Goal: Book appointment/travel/reservation

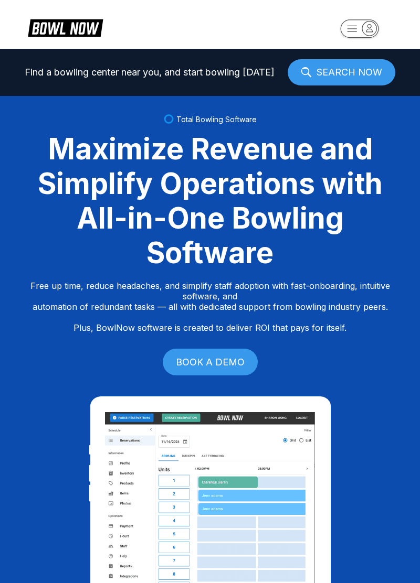
click at [246, 70] on span "Find a bowling center near you, and start bowling [DATE]" at bounding box center [150, 72] width 250 height 10
click at [348, 75] on link "SEARCH NOW" at bounding box center [341, 72] width 108 height 26
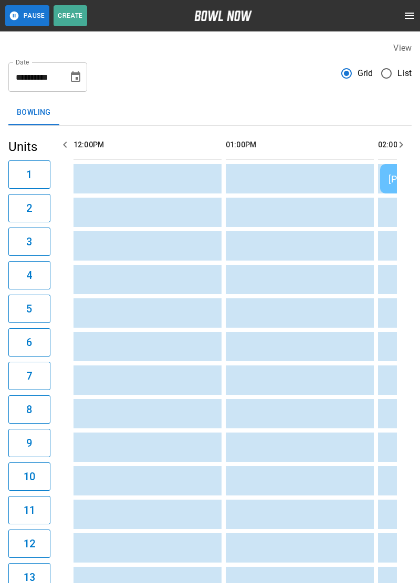
click at [404, 72] on span "List" at bounding box center [404, 73] width 14 height 13
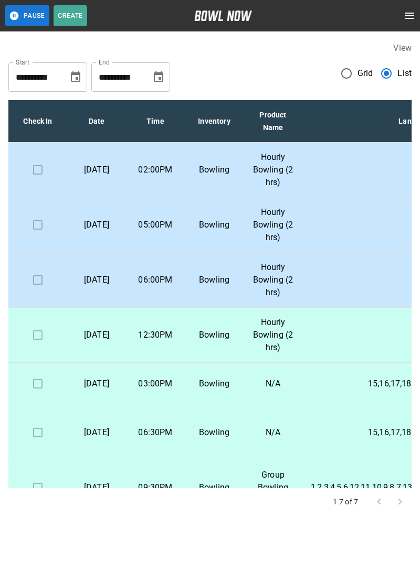
click at [318, 161] on td "1" at bounding box center [423, 170] width 242 height 55
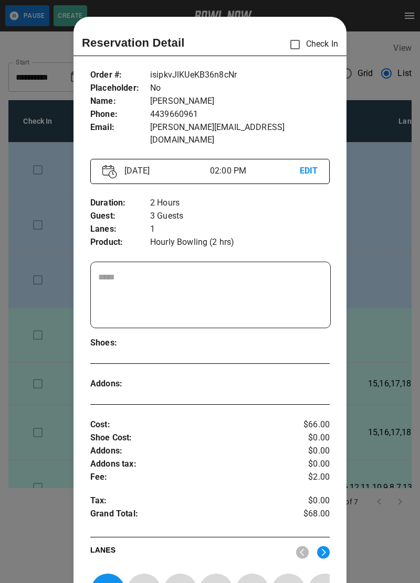
scroll to position [17, 0]
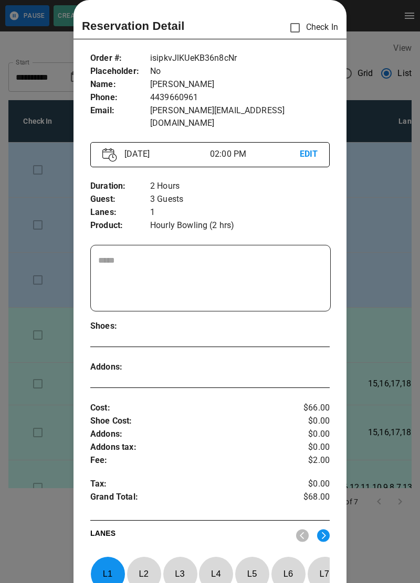
click at [377, 10] on div at bounding box center [210, 291] width 420 height 583
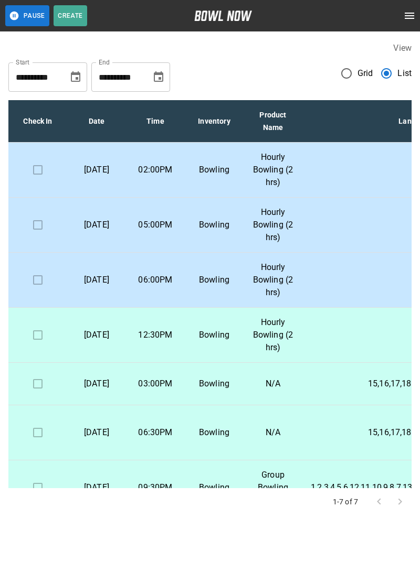
click at [206, 231] on p "Bowling" at bounding box center [214, 225] width 42 height 13
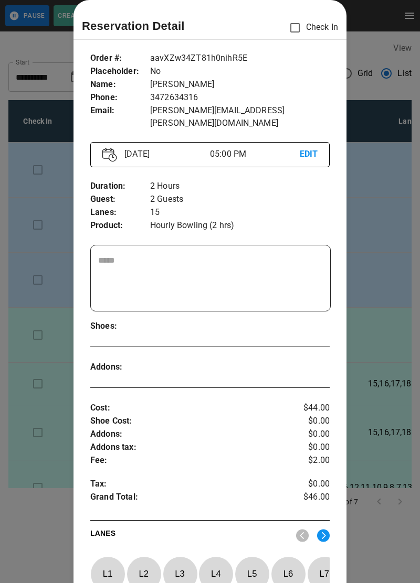
click at [375, 9] on div at bounding box center [210, 291] width 420 height 583
